Goal: Navigation & Orientation: Find specific page/section

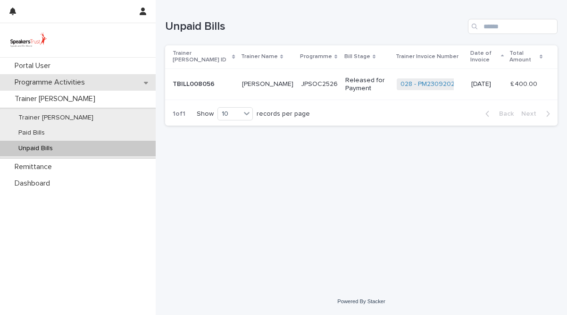
click at [91, 84] on p "Programme Activities" at bounding box center [52, 82] width 82 height 9
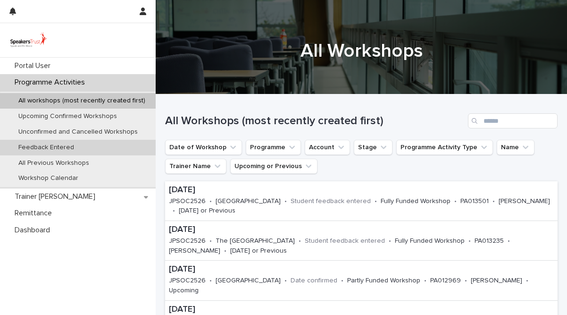
click at [53, 145] on p "Feedback Entered" at bounding box center [46, 147] width 71 height 8
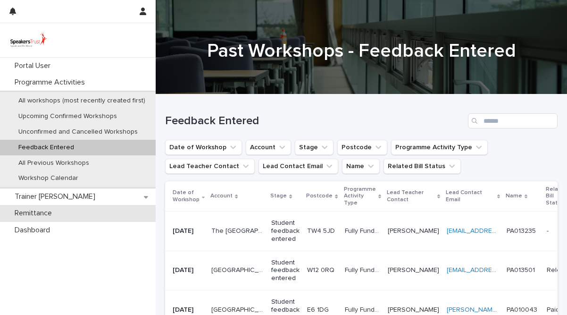
click at [36, 213] on p "Remittance" at bounding box center [35, 213] width 49 height 9
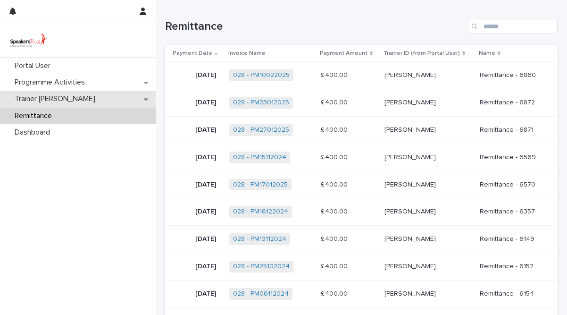
click at [38, 96] on p "Trainer [PERSON_NAME]" at bounding box center [57, 98] width 92 height 9
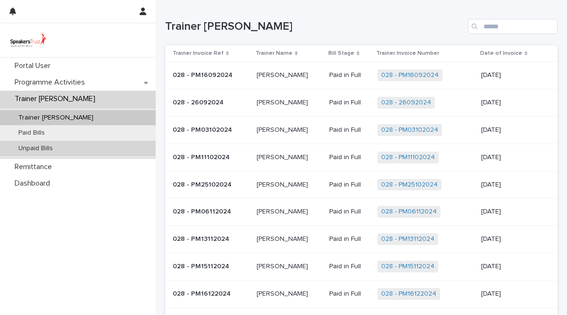
click at [30, 151] on p "Unpaid Bills" at bounding box center [36, 148] width 50 height 8
